Goal: Find specific page/section: Find specific page/section

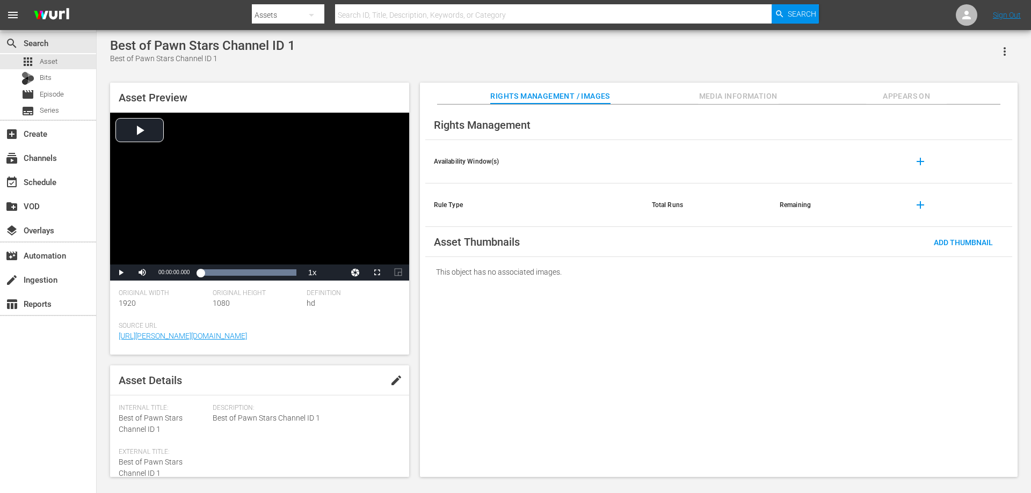
scroll to position [115, 0]
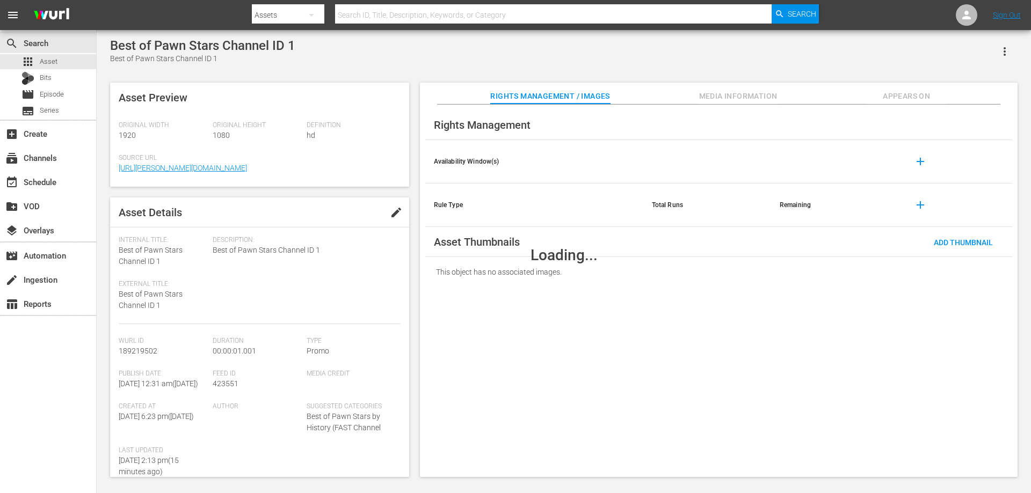
scroll to position [115, 0]
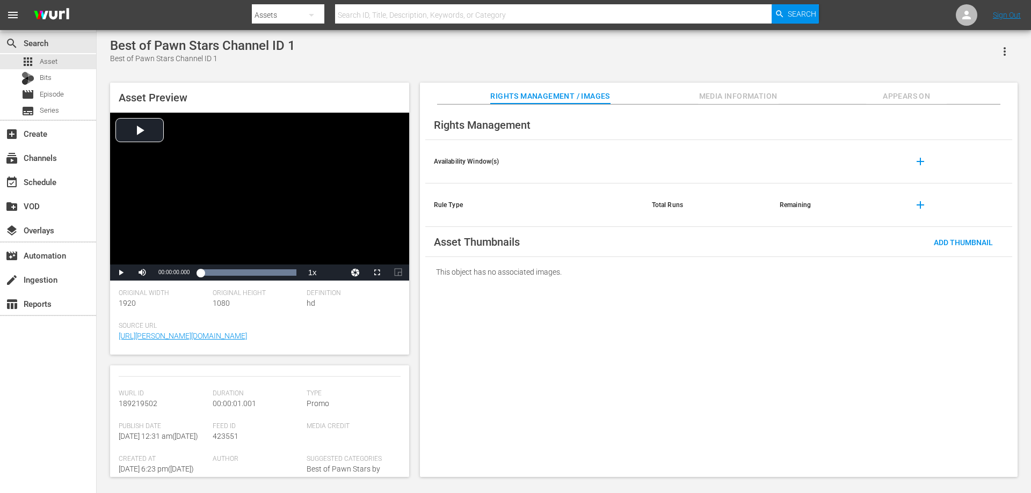
click at [713, 102] on span "Media Information" at bounding box center [738, 96] width 81 height 13
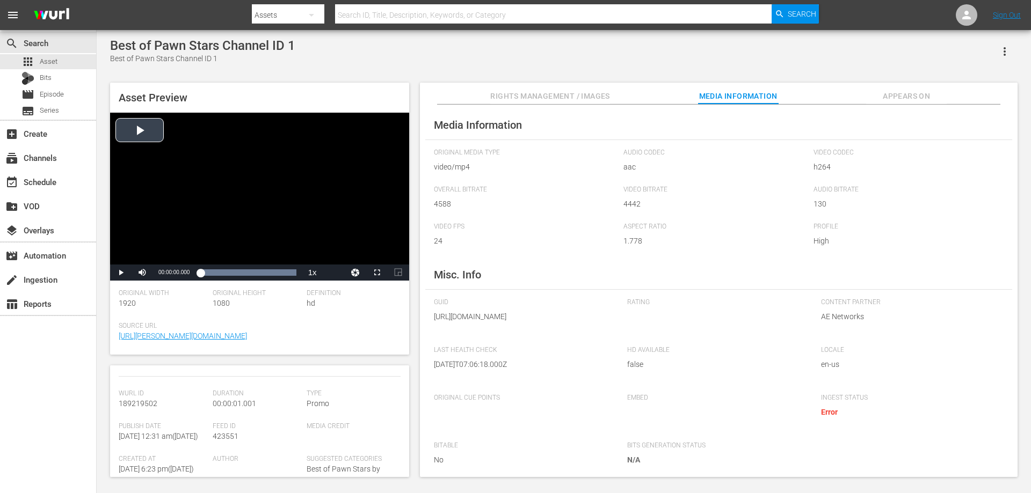
click at [250, 209] on div "Video Player" at bounding box center [259, 189] width 299 height 152
click at [202, 220] on div "Video Player" at bounding box center [259, 189] width 299 height 152
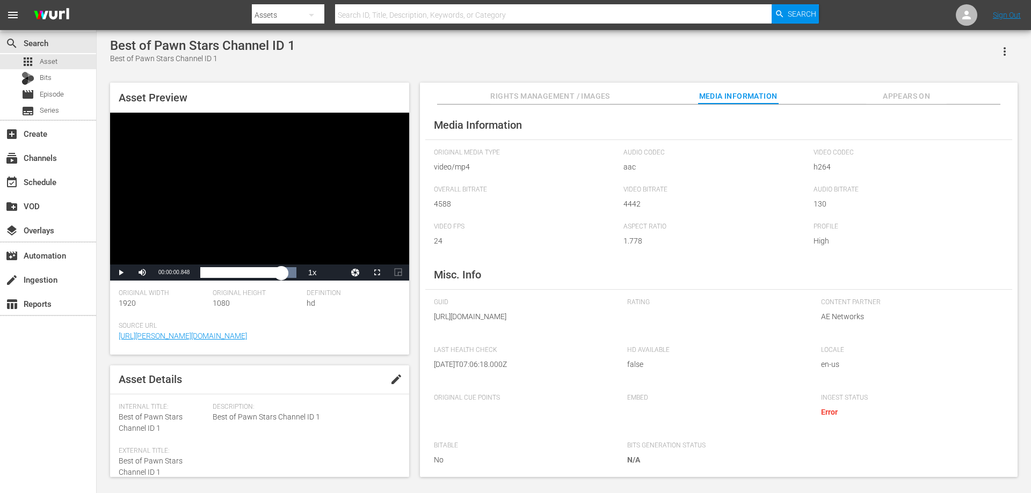
scroll to position [0, 0]
click at [207, 212] on div "Video Player" at bounding box center [259, 189] width 299 height 152
click at [142, 273] on span "Video Player" at bounding box center [142, 273] width 0 height 0
drag, startPoint x: 141, startPoint y: 274, endPoint x: 133, endPoint y: 278, distance: 9.4
click at [142, 273] on span "Video Player" at bounding box center [142, 273] width 0 height 0
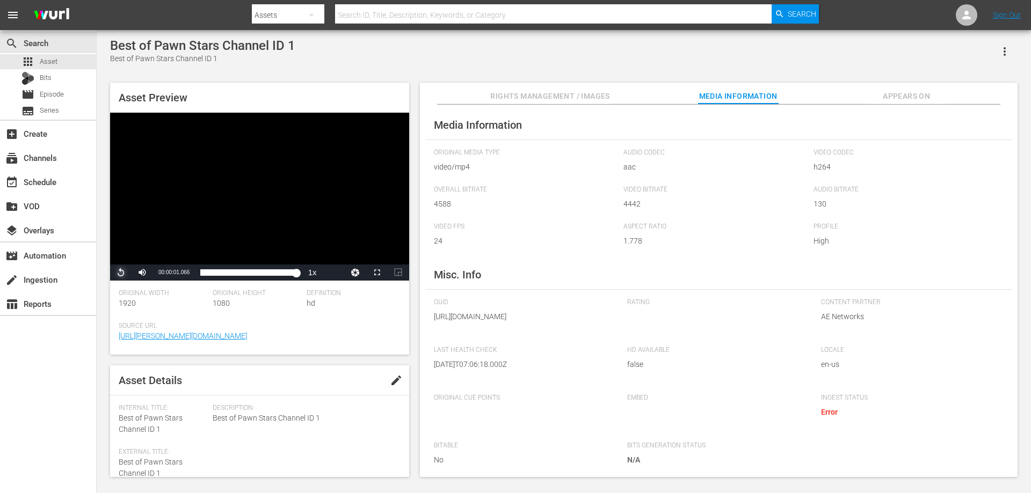
click at [121, 273] on span "Video Player" at bounding box center [121, 273] width 0 height 0
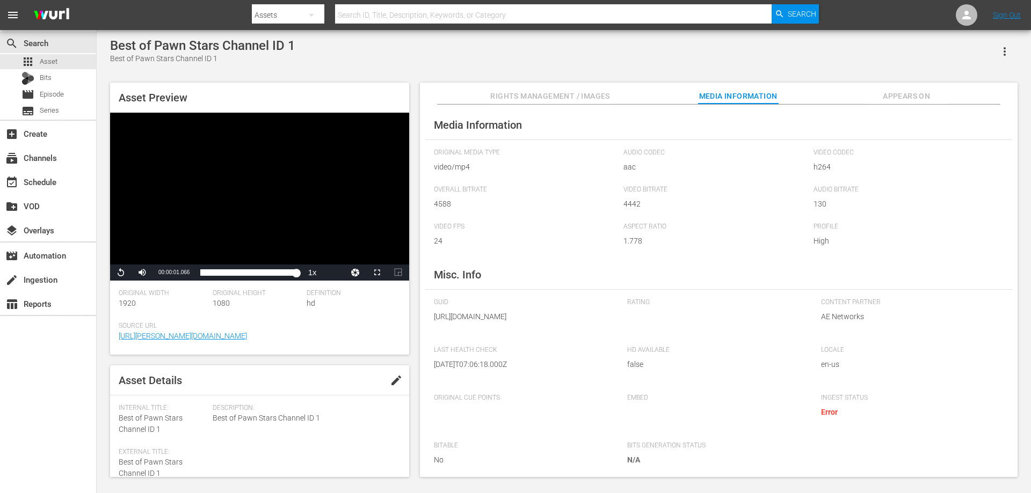
click at [924, 336] on div "Content Partner AE Networks" at bounding box center [912, 316] width 183 height 37
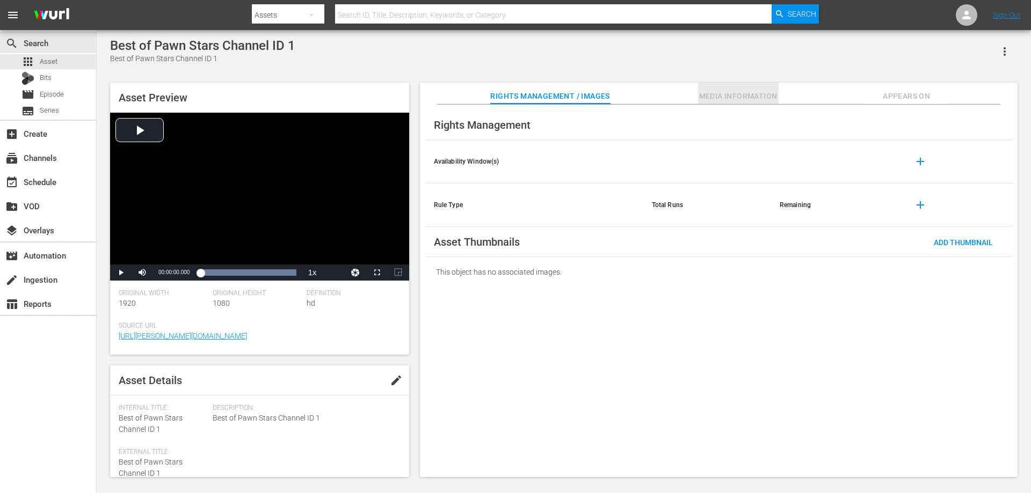
click at [728, 104] on button "Media Information" at bounding box center [738, 93] width 81 height 21
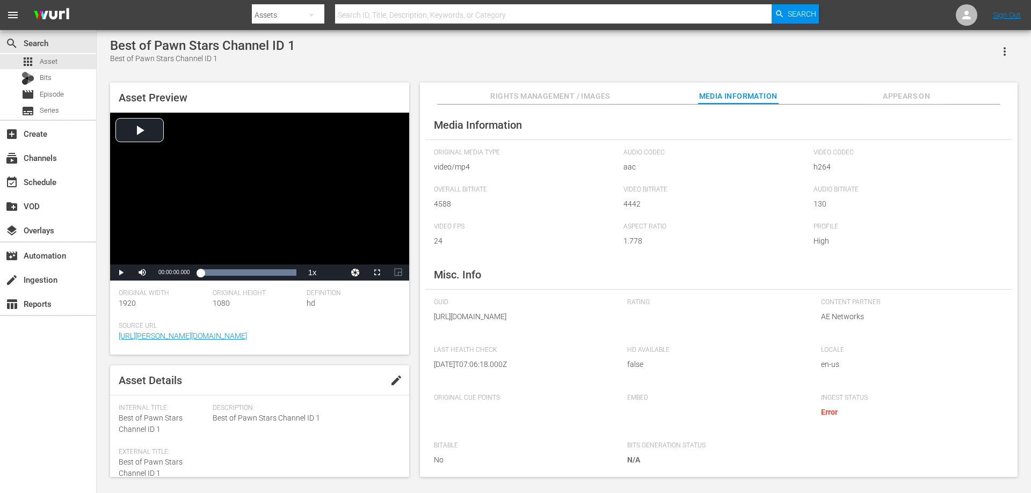
click at [507, 201] on span "4588" at bounding box center [526, 204] width 185 height 11
click at [43, 61] on span "Asset" at bounding box center [49, 61] width 18 height 11
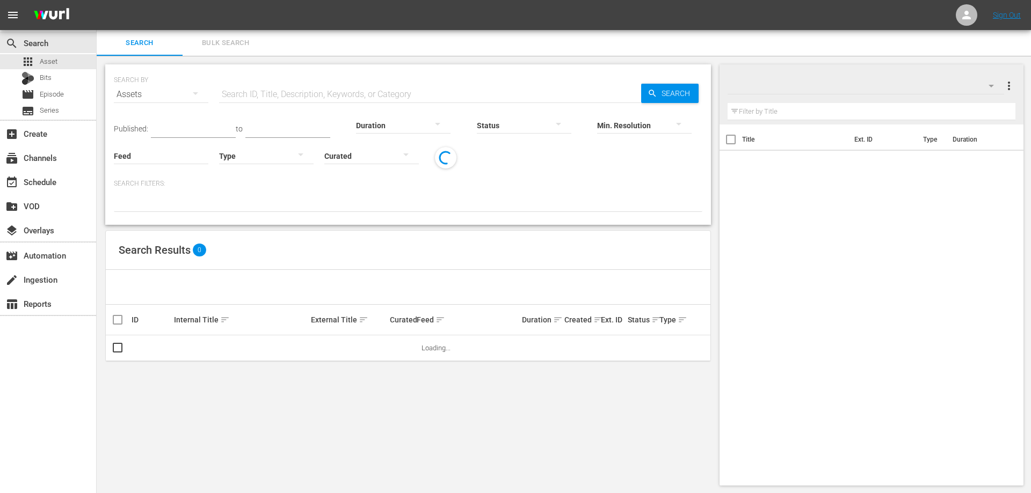
click at [394, 123] on div at bounding box center [403, 125] width 94 height 30
click at [407, 319] on div "Clips (<5min)" at bounding box center [409, 312] width 94 height 17
click at [667, 100] on div "Min. Resolution" at bounding box center [644, 118] width 94 height 39
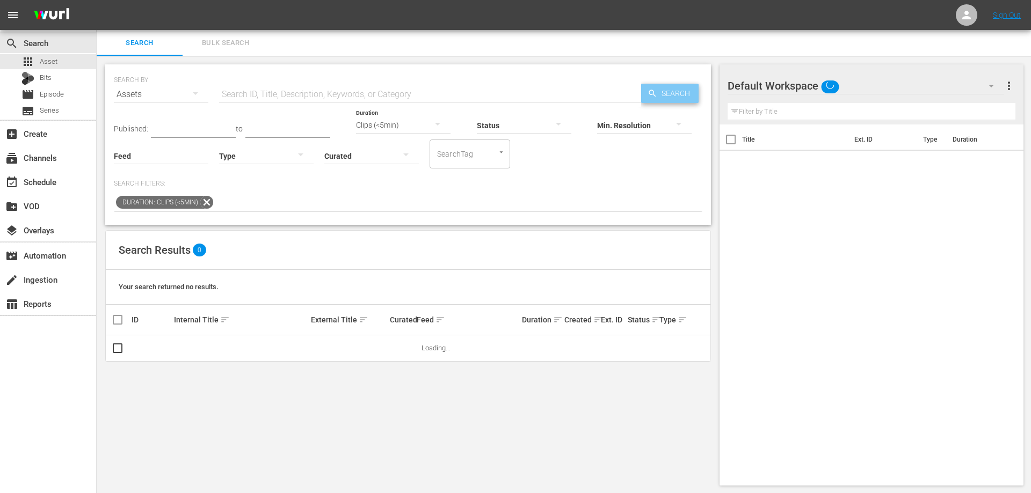
click at [666, 89] on span "Search" at bounding box center [677, 93] width 41 height 19
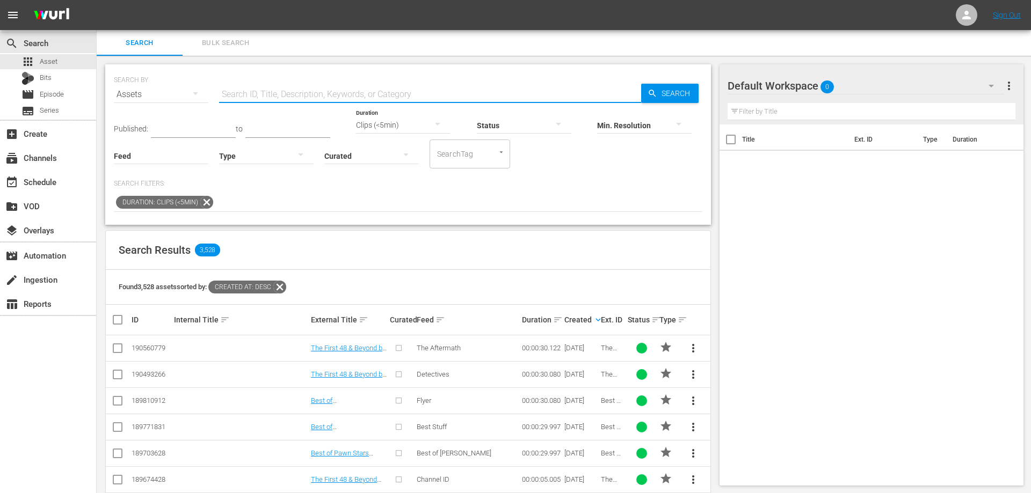
click at [470, 91] on input "text" at bounding box center [430, 95] width 422 height 26
type input "pawn"
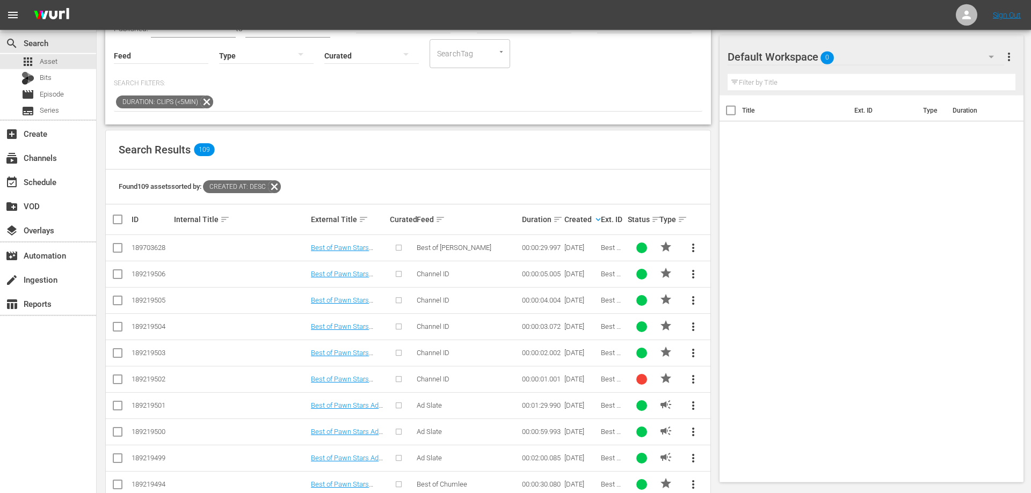
scroll to position [164, 0]
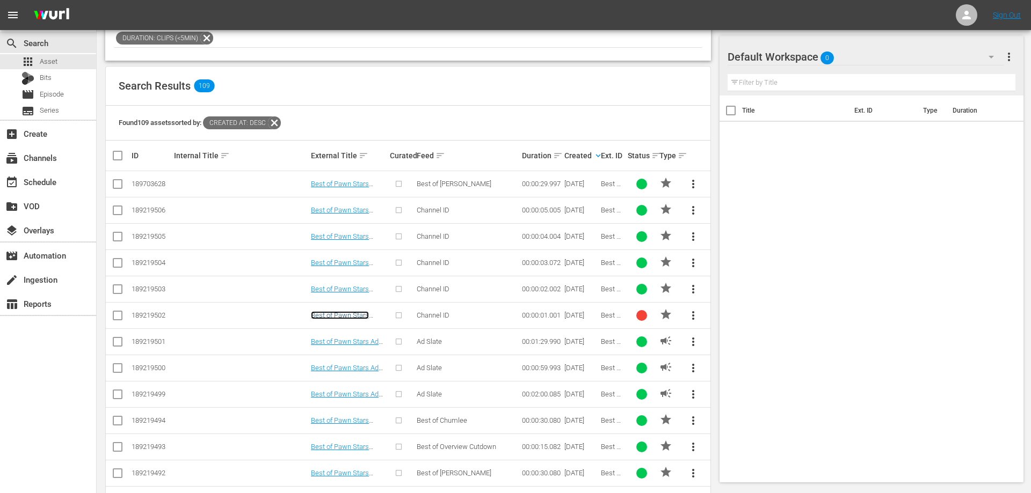
click at [339, 316] on link "Best of Pawn Stars Channel ID 1" at bounding box center [340, 319] width 58 height 16
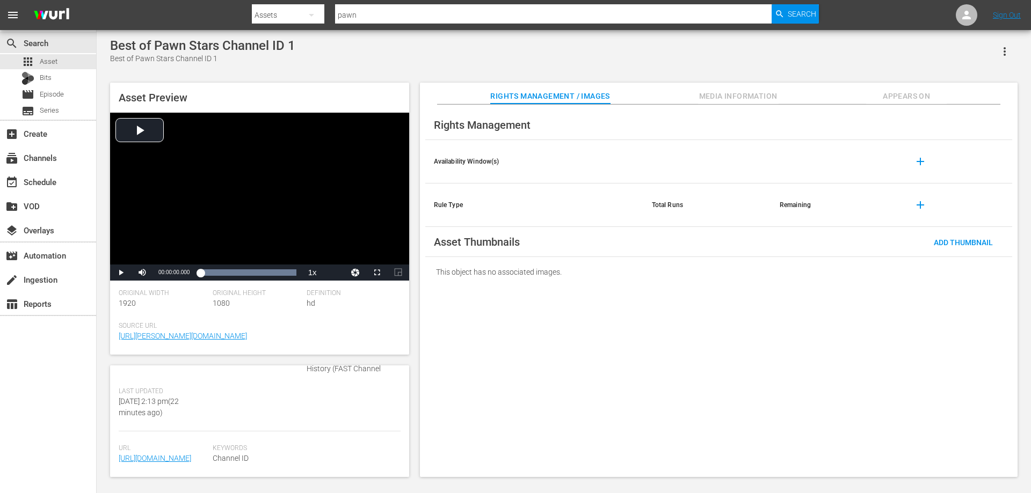
scroll to position [219, 0]
drag, startPoint x: 205, startPoint y: 439, endPoint x: 469, endPoint y: 230, distance: 336.4
click at [118, 411] on div "Asset Details edit Internal Title: Best of Pawn Stars Channel ID 1 External Tit…" at bounding box center [259, 422] width 299 height 112
copy div "Last Updated Wed August 27th 2025 @ 2:13 pm ( 22 minutes ago )"
click at [773, 100] on span "Media Information" at bounding box center [738, 96] width 81 height 13
